Goal: Information Seeking & Learning: Learn about a topic

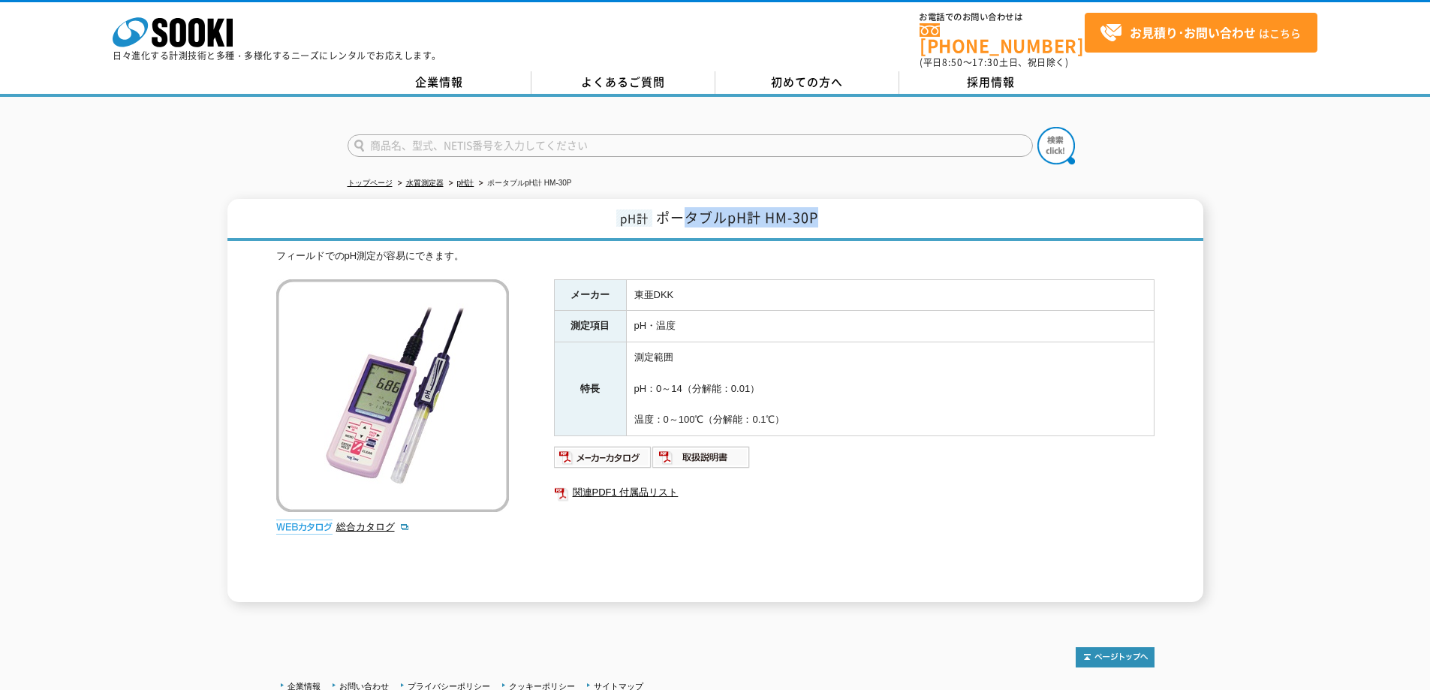
drag, startPoint x: 682, startPoint y: 212, endPoint x: 848, endPoint y: 209, distance: 165.2
click at [848, 209] on h1 "pH計 ポータブルpH計 HM-30P" at bounding box center [715, 220] width 976 height 42
drag, startPoint x: 845, startPoint y: 209, endPoint x: 648, endPoint y: 227, distance: 197.5
click at [648, 227] on h1 "pH計 ポータブルpH計 HM-30P" at bounding box center [715, 220] width 976 height 42
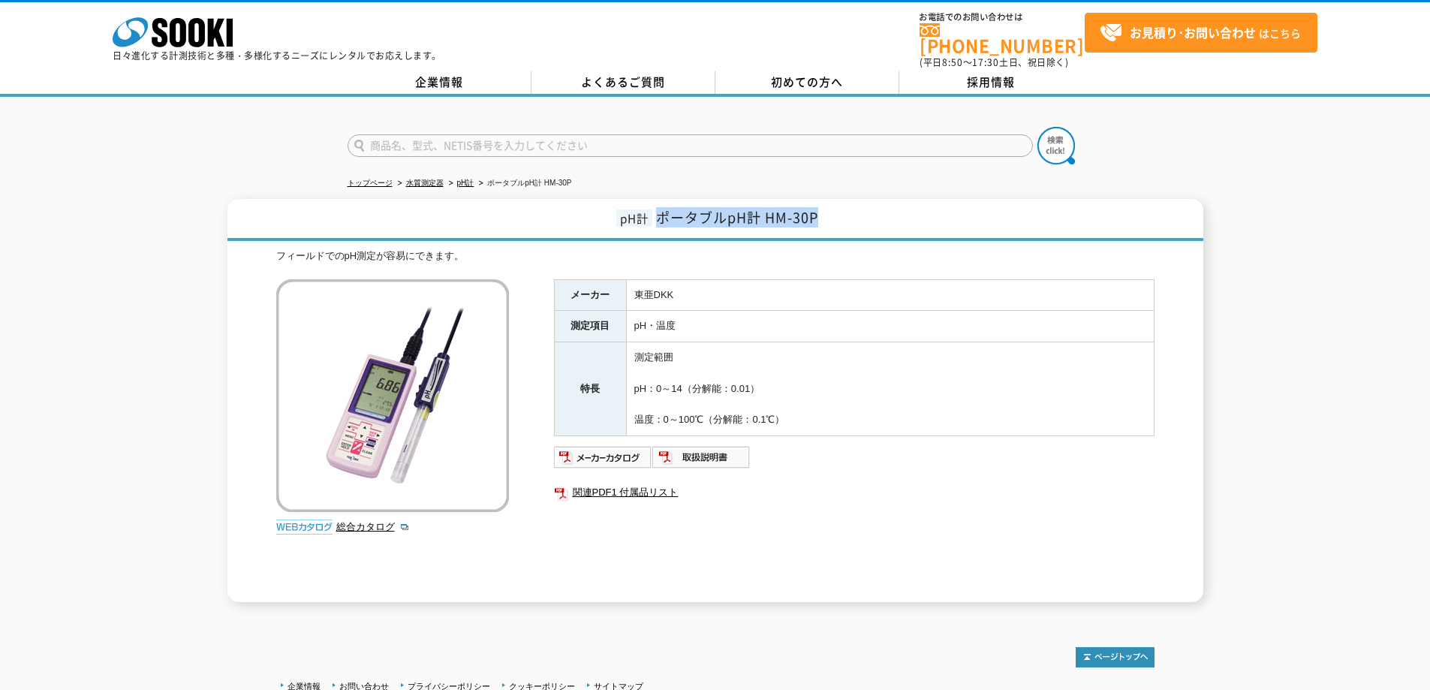
click at [875, 206] on h1 "pH計 ポータブルpH計 HM-30P" at bounding box center [715, 220] width 976 height 42
drag, startPoint x: 827, startPoint y: 202, endPoint x: 676, endPoint y: 209, distance: 151.8
click at [676, 209] on h1 "pH計 ポータブルpH計 HM-30P" at bounding box center [715, 220] width 976 height 42
click at [983, 206] on h1 "pH計 ポータブルpH計 HM-30P" at bounding box center [715, 220] width 976 height 42
